Goal: Check status: Check status

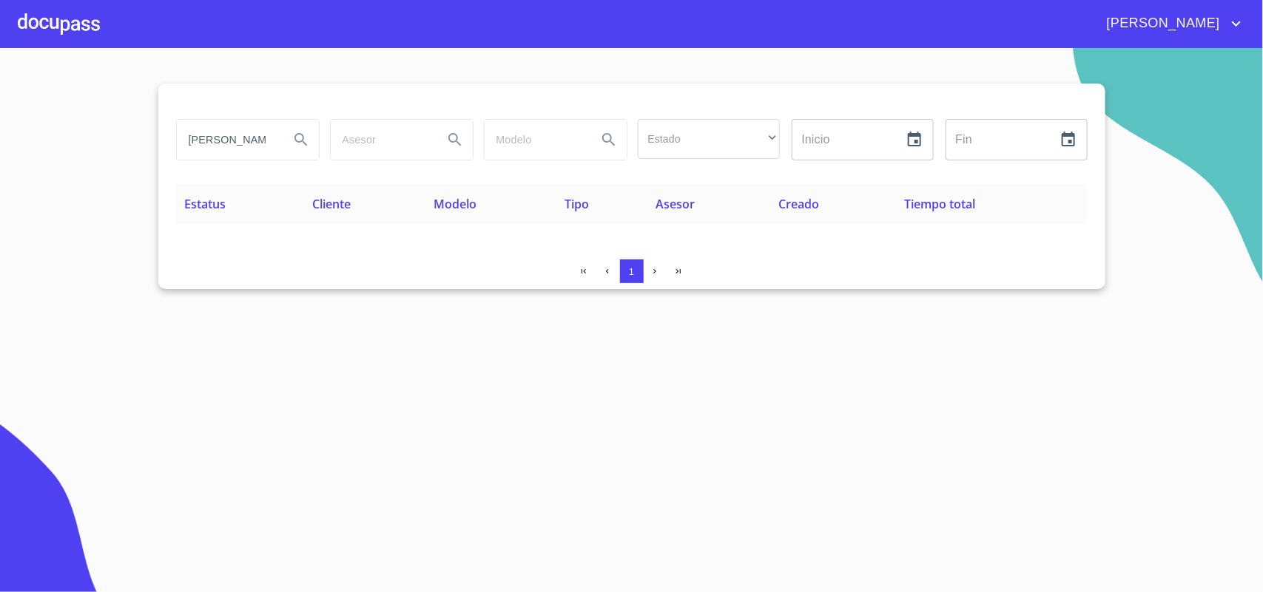
click at [64, 31] on div at bounding box center [59, 23] width 82 height 47
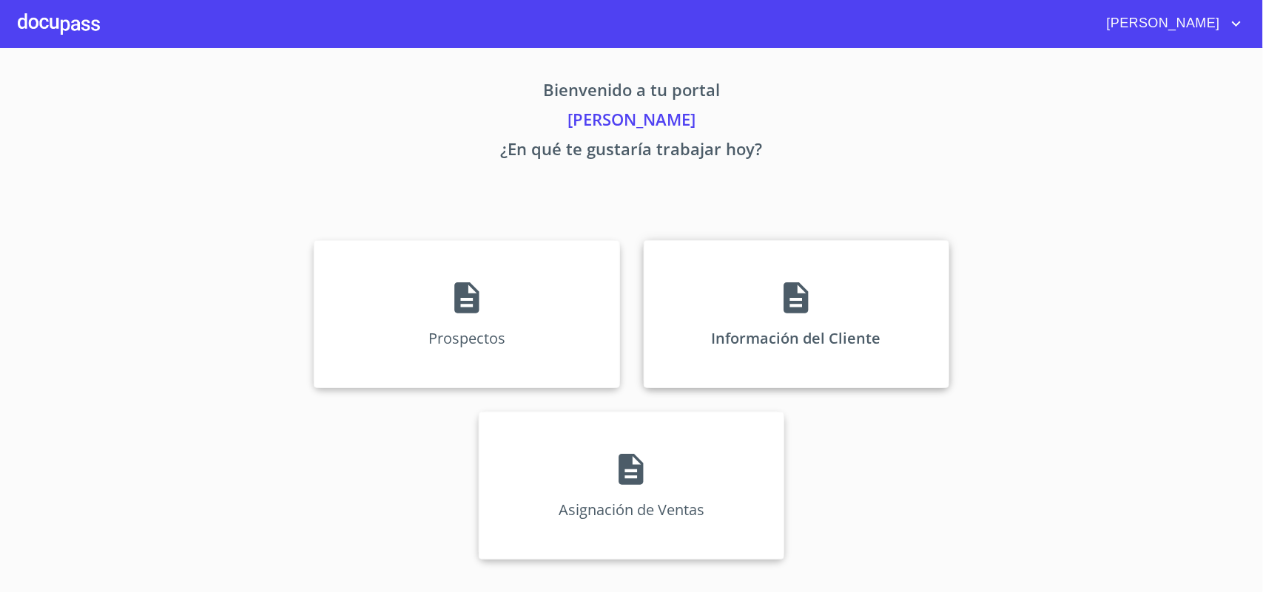
click at [732, 282] on div "Información del Cliente" at bounding box center [795, 314] width 305 height 148
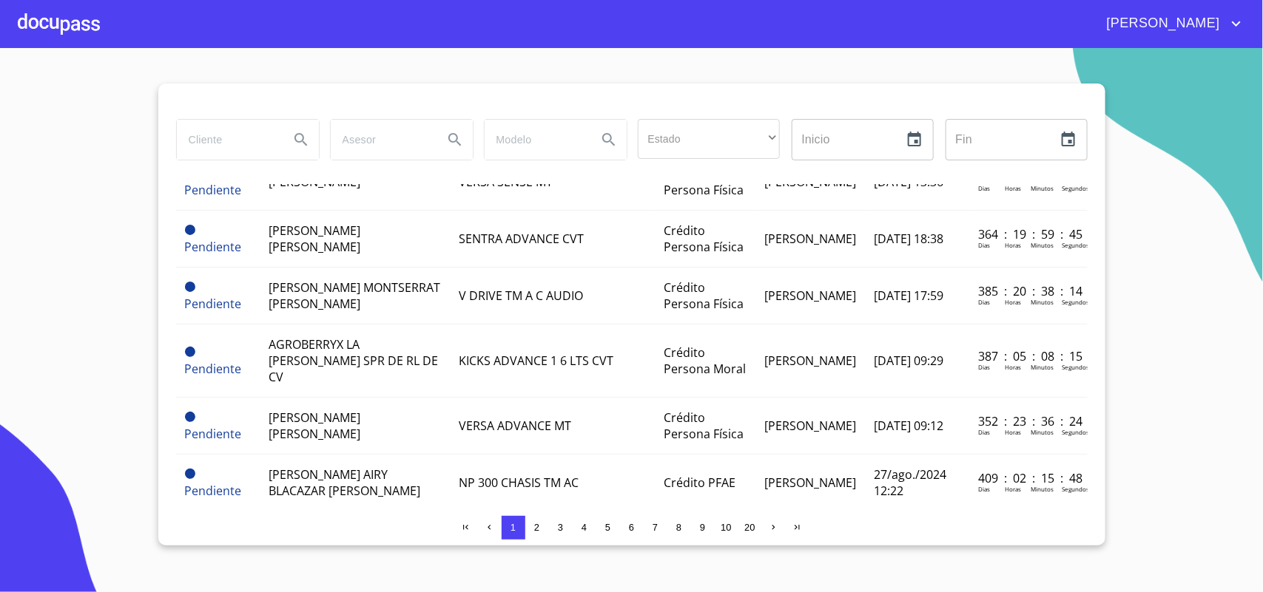
scroll to position [1017, 0]
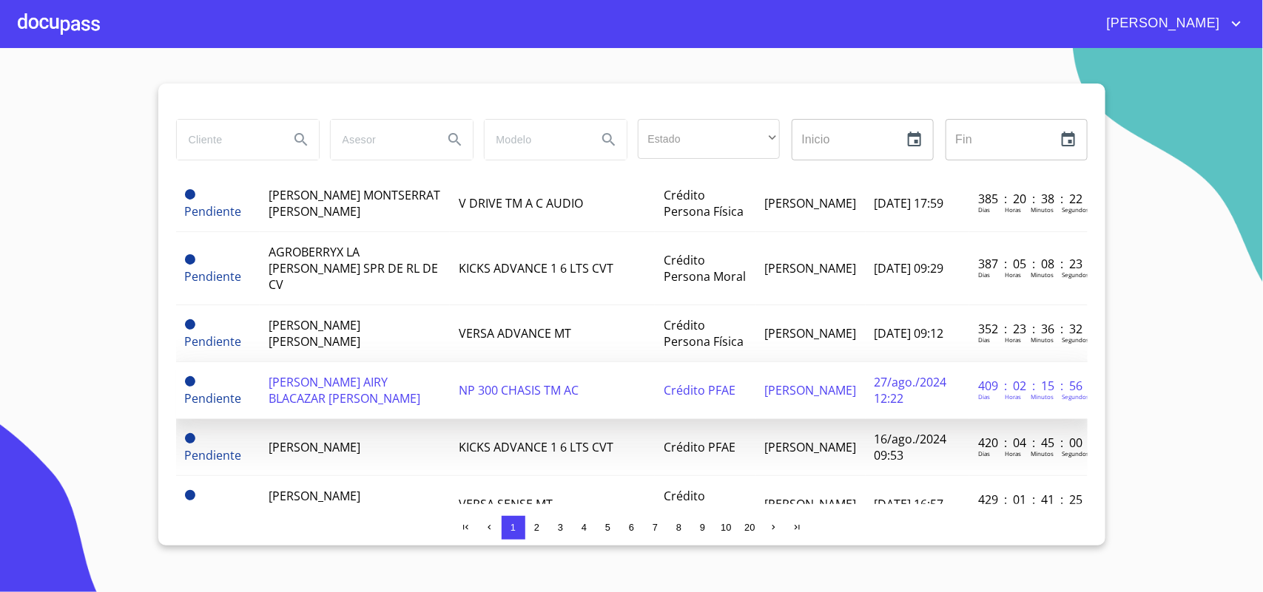
click at [331, 394] on td "[PERSON_NAME] AIRY BLACAZAR [PERSON_NAME]" at bounding box center [355, 390] width 190 height 57
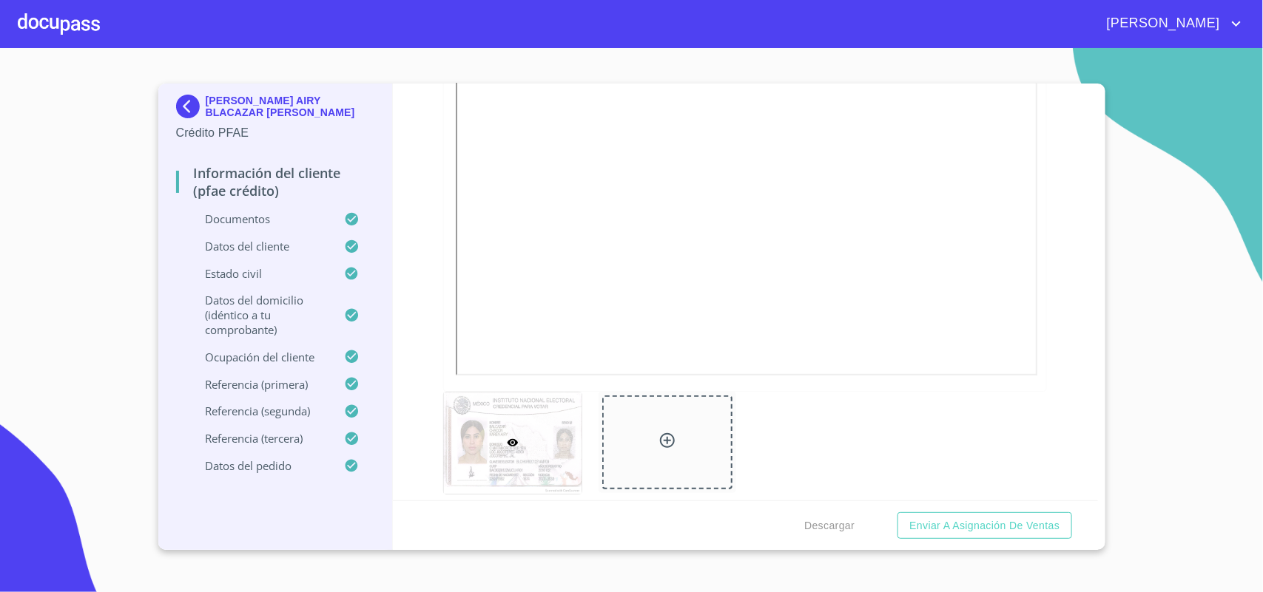
scroll to position [462, 0]
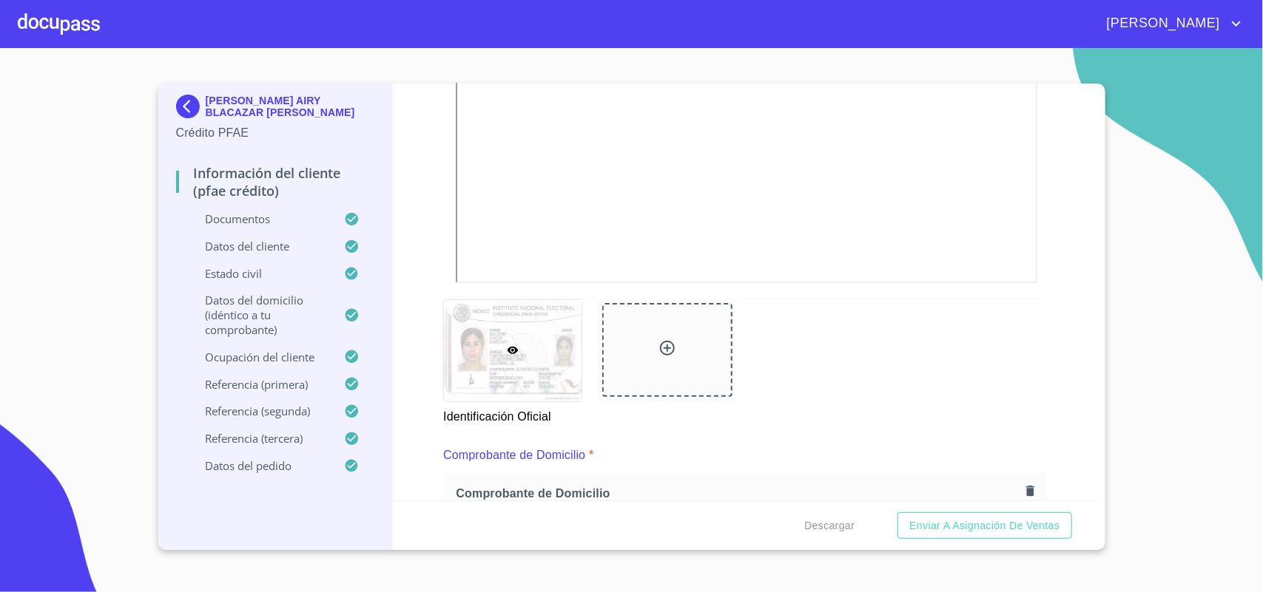
click at [37, 24] on div at bounding box center [59, 23] width 82 height 47
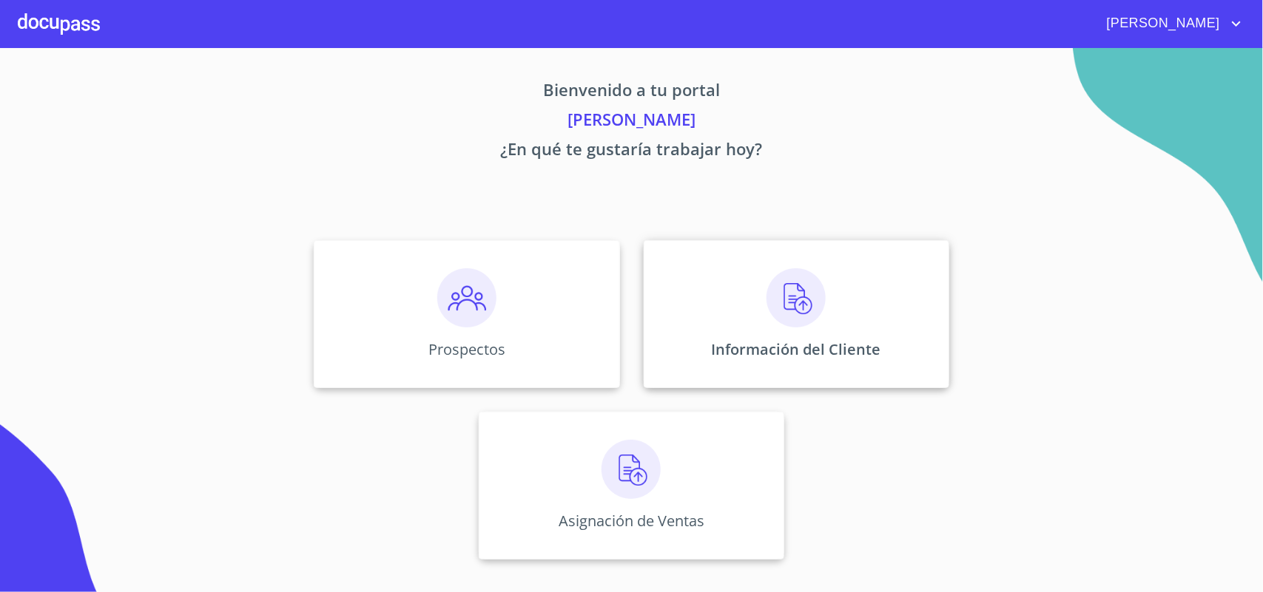
click at [703, 294] on div "Información del Cliente" at bounding box center [795, 314] width 305 height 148
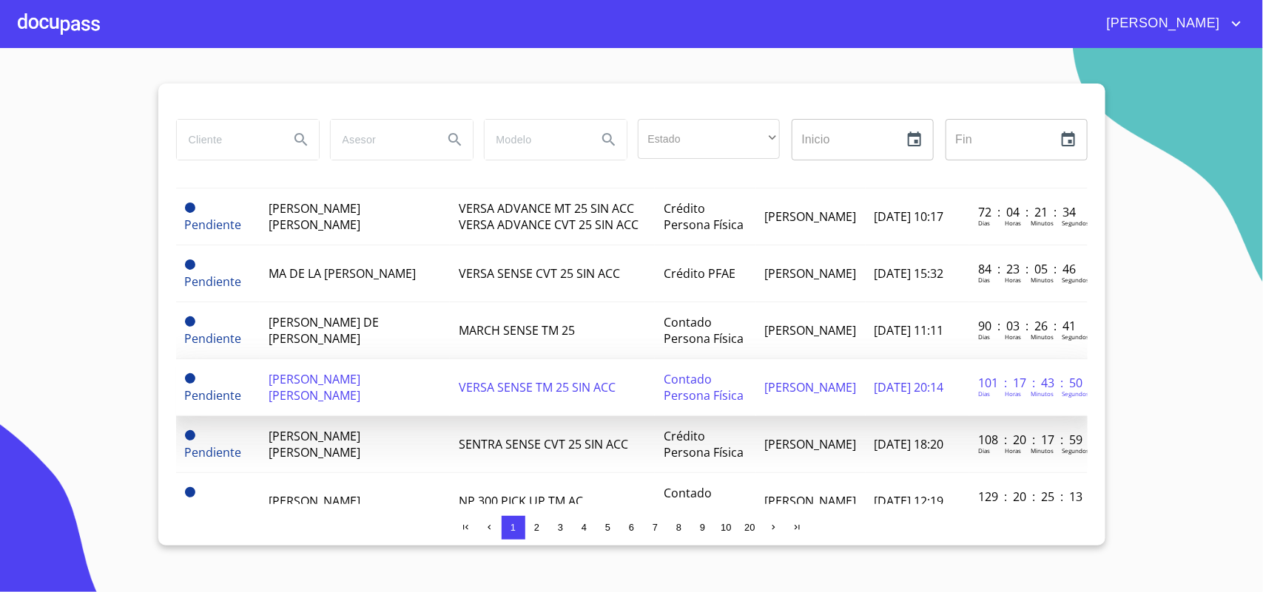
scroll to position [277, 0]
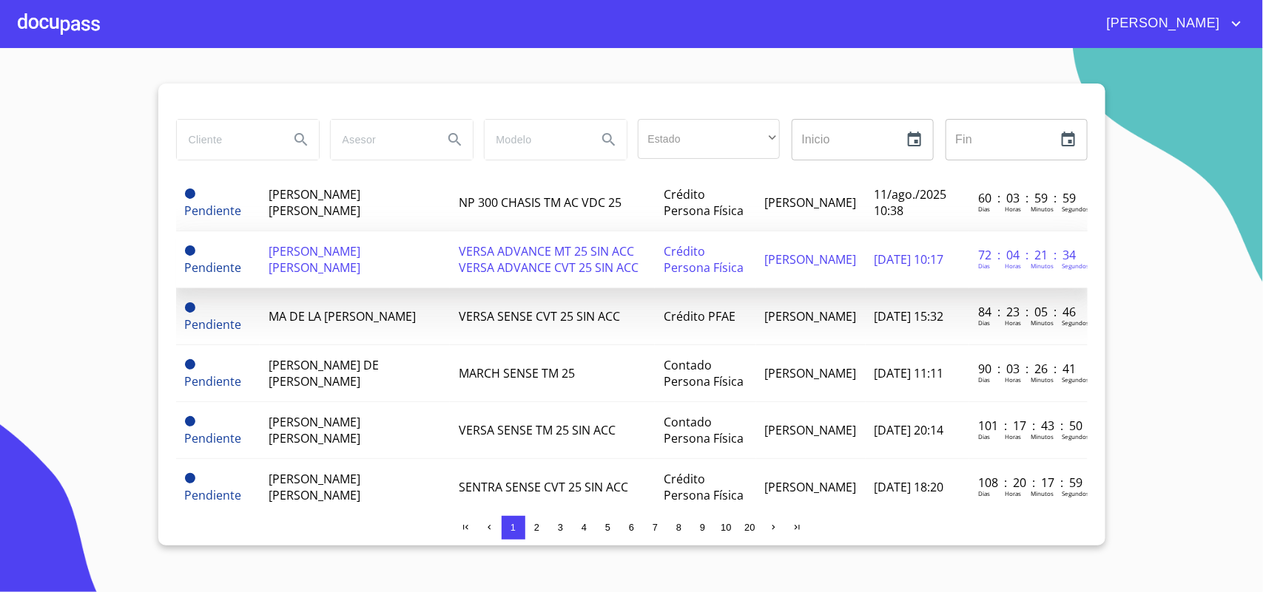
click at [360, 260] on span "[PERSON_NAME] [PERSON_NAME]" at bounding box center [314, 259] width 92 height 33
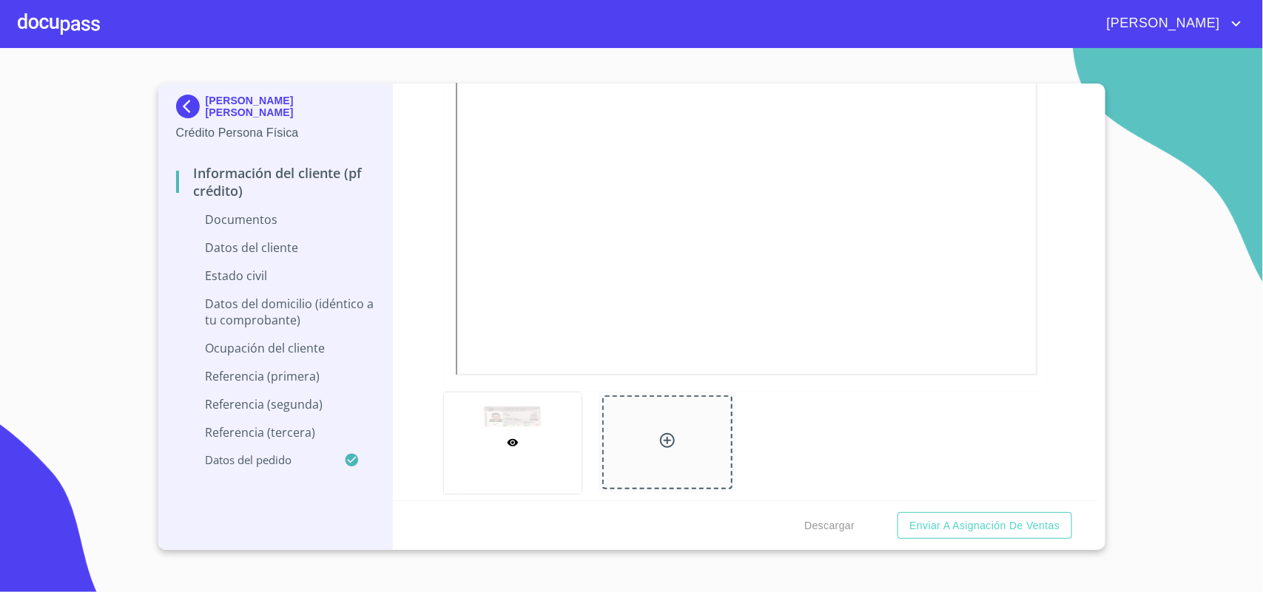
scroll to position [277, 0]
